Goal: Transaction & Acquisition: Purchase product/service

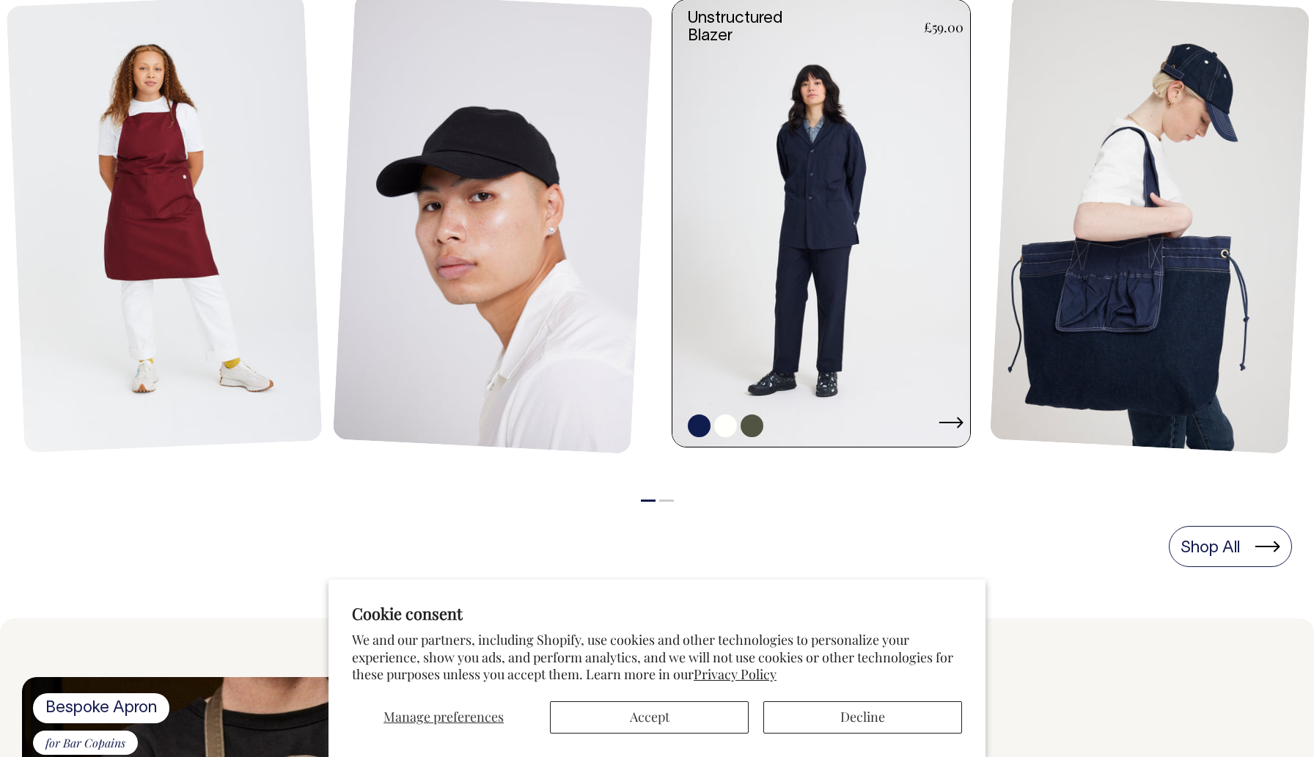
click at [846, 192] on link at bounding box center [826, 223] width 307 height 447
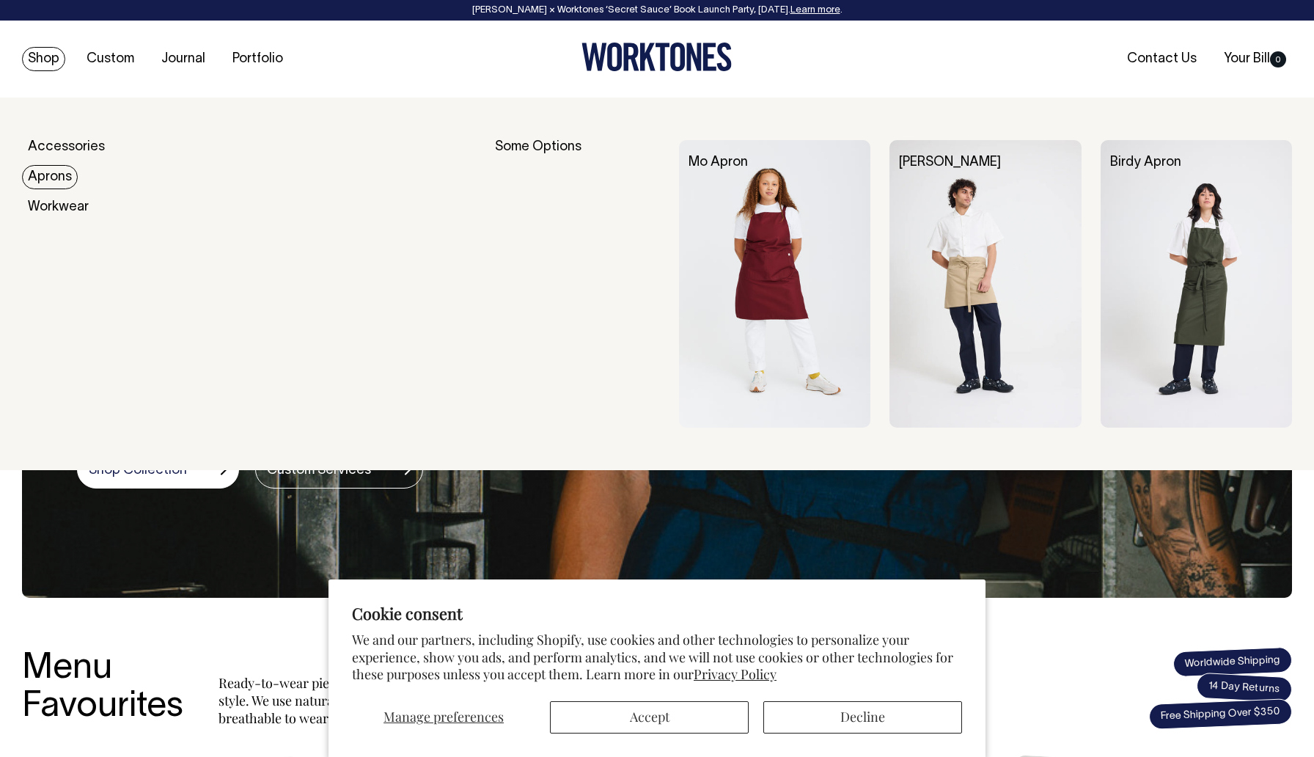
click at [57, 170] on link "Aprons" at bounding box center [50, 177] width 56 height 24
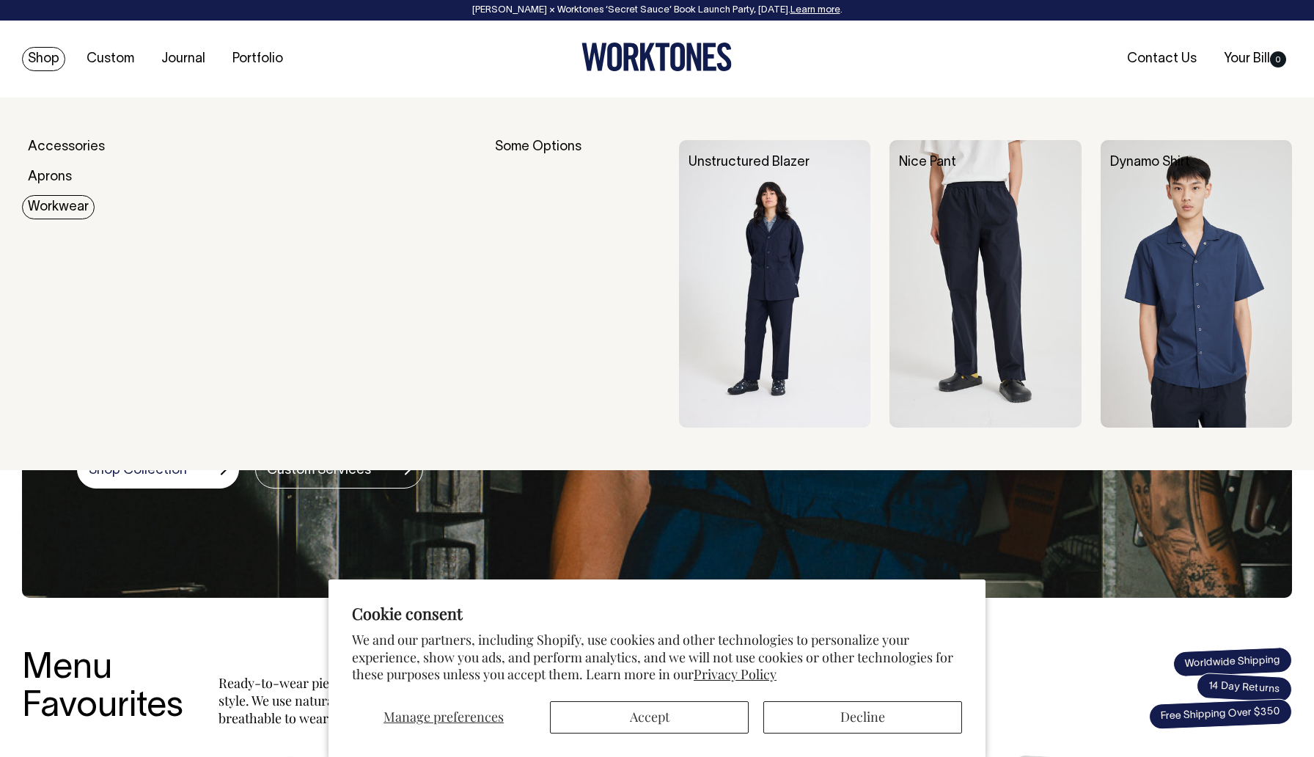
click at [62, 203] on link "Workwear" at bounding box center [58, 207] width 73 height 24
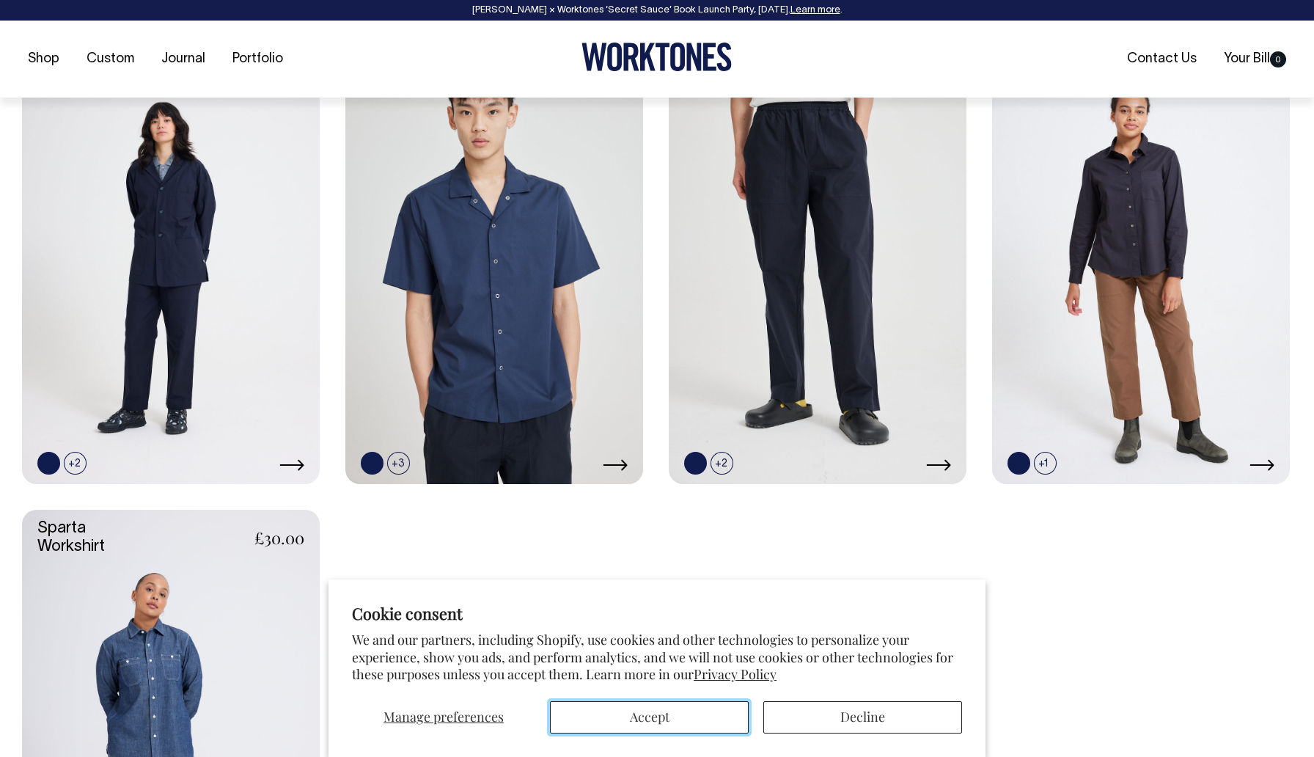
click at [684, 725] on button "Accept" at bounding box center [649, 717] width 199 height 32
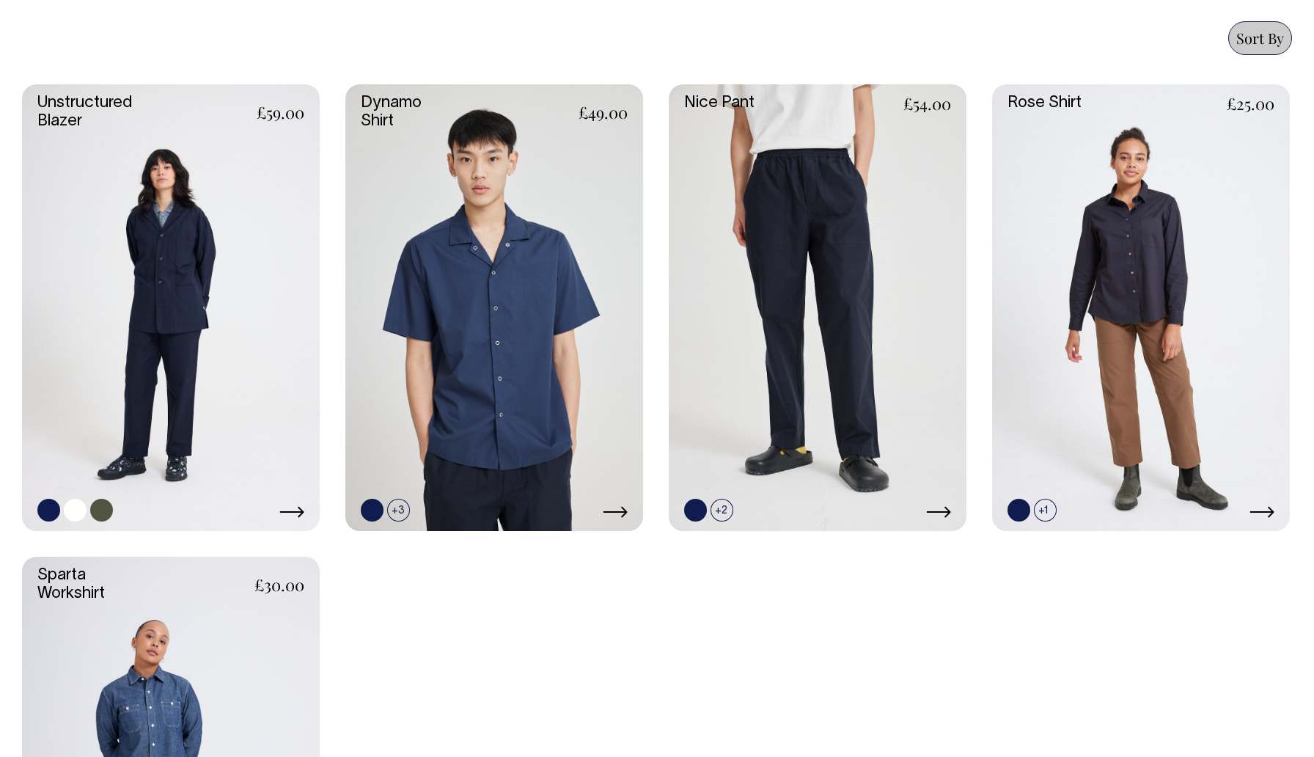
scroll to position [646, 0]
click at [145, 230] on link at bounding box center [171, 307] width 298 height 447
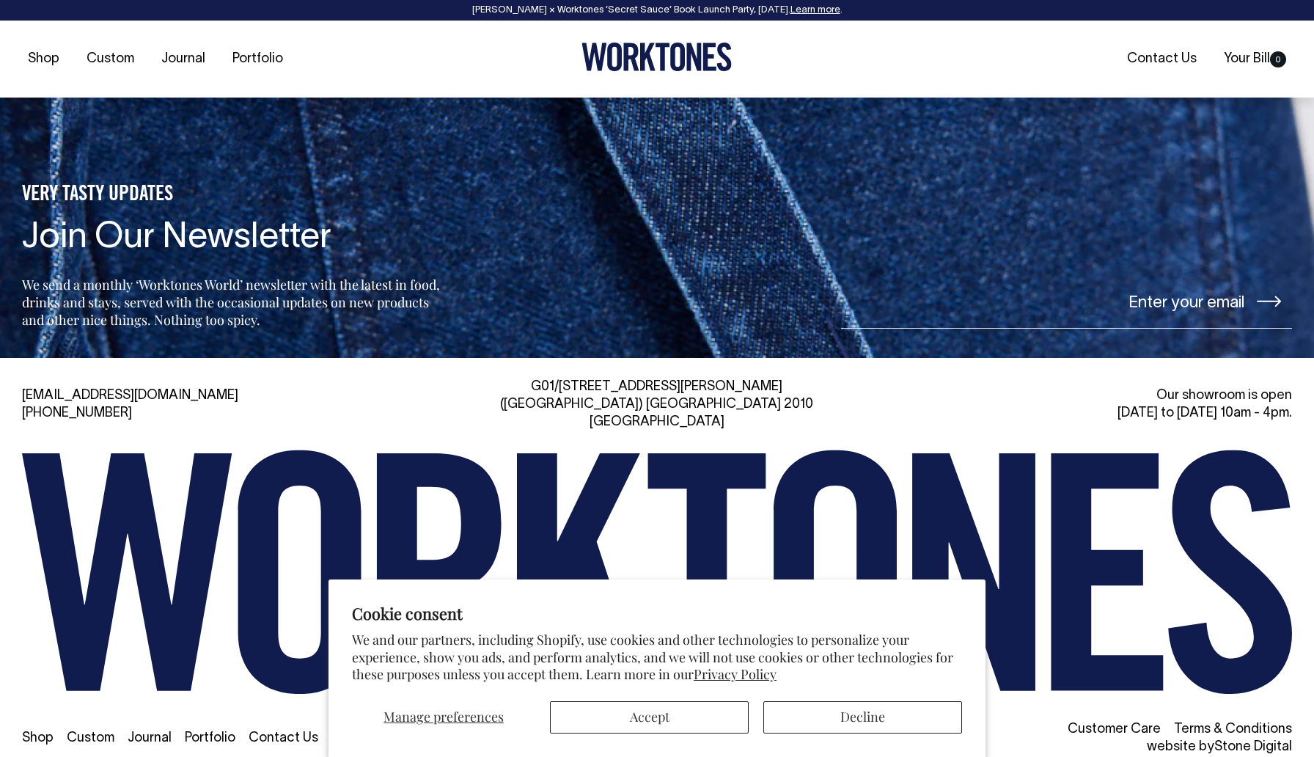
scroll to position [1665, 0]
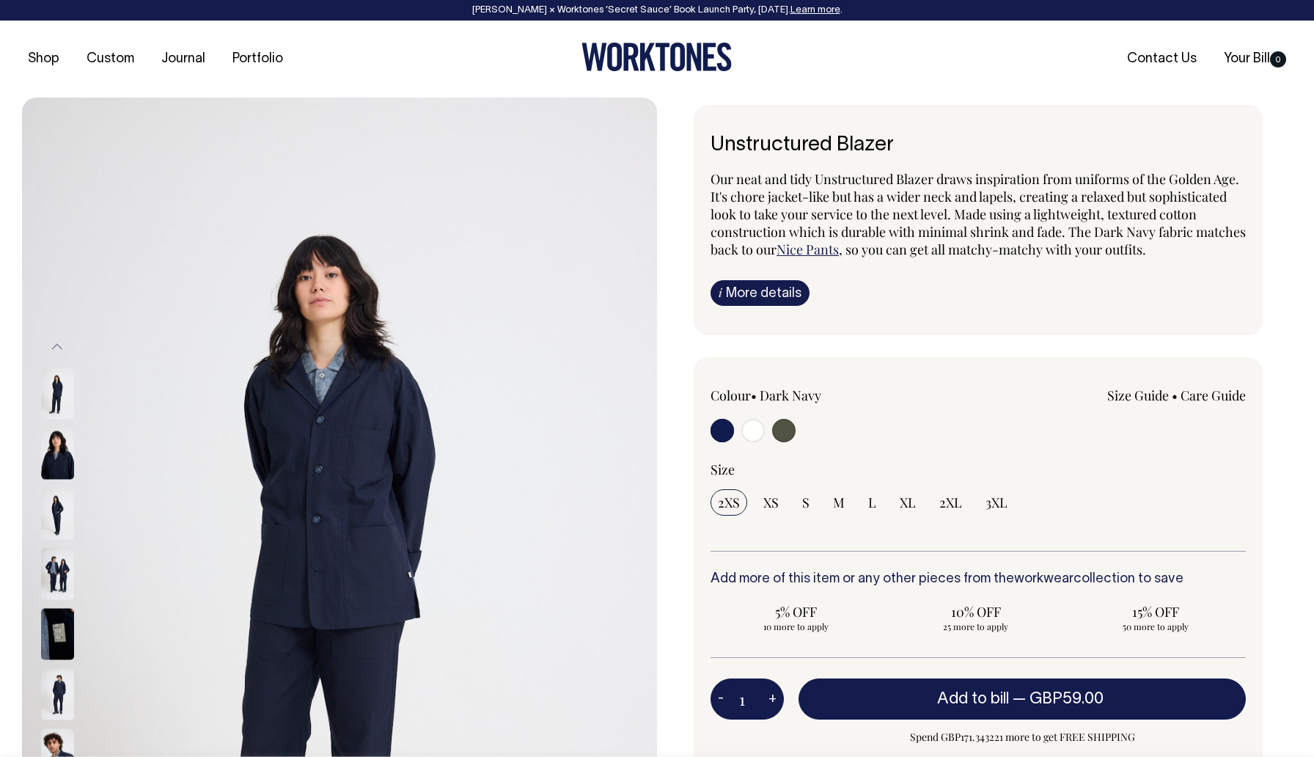
click at [721, 428] on input "radio" at bounding box center [722, 430] width 23 height 23
click at [765, 434] on div at bounding box center [818, 432] width 214 height 27
click at [754, 429] on input "radio" at bounding box center [753, 430] width 23 height 23
radio input "true"
radio input "false"
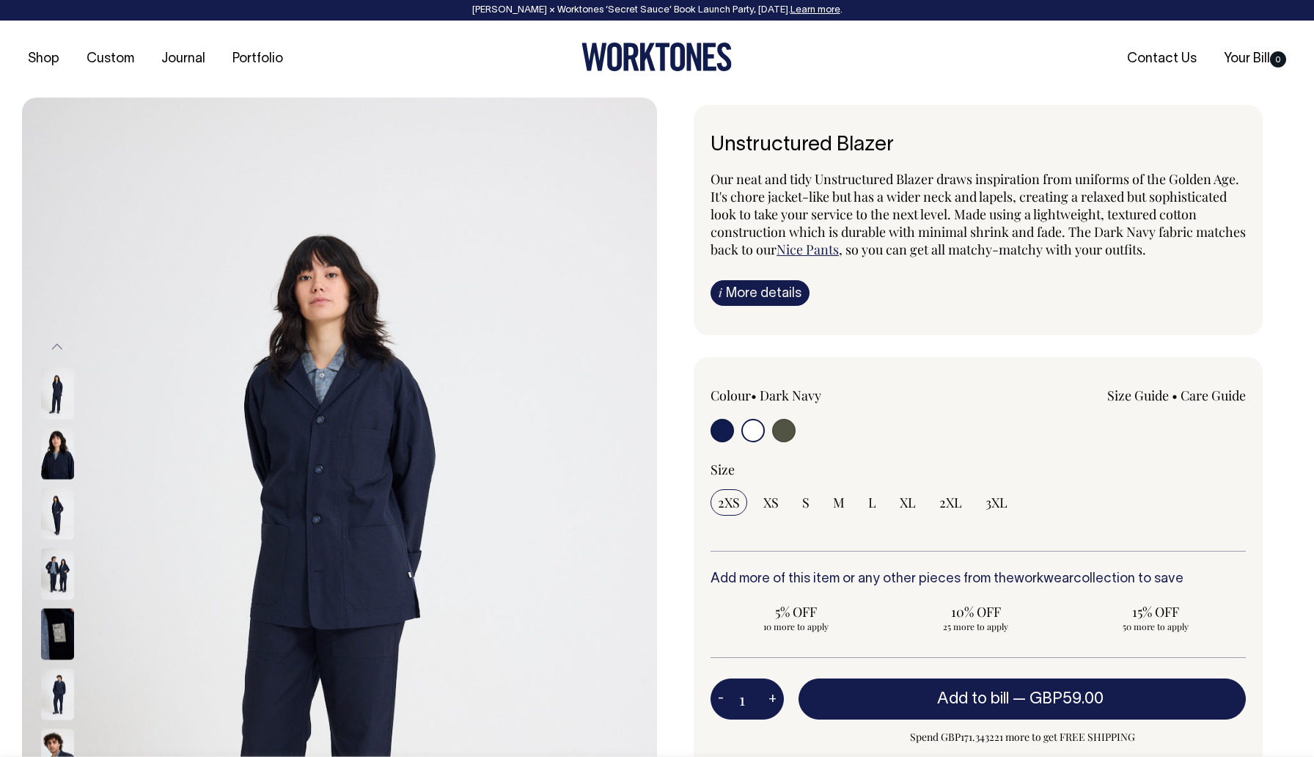
radio input "true"
select select "Off-White"
